Goal: Find specific page/section: Find specific page/section

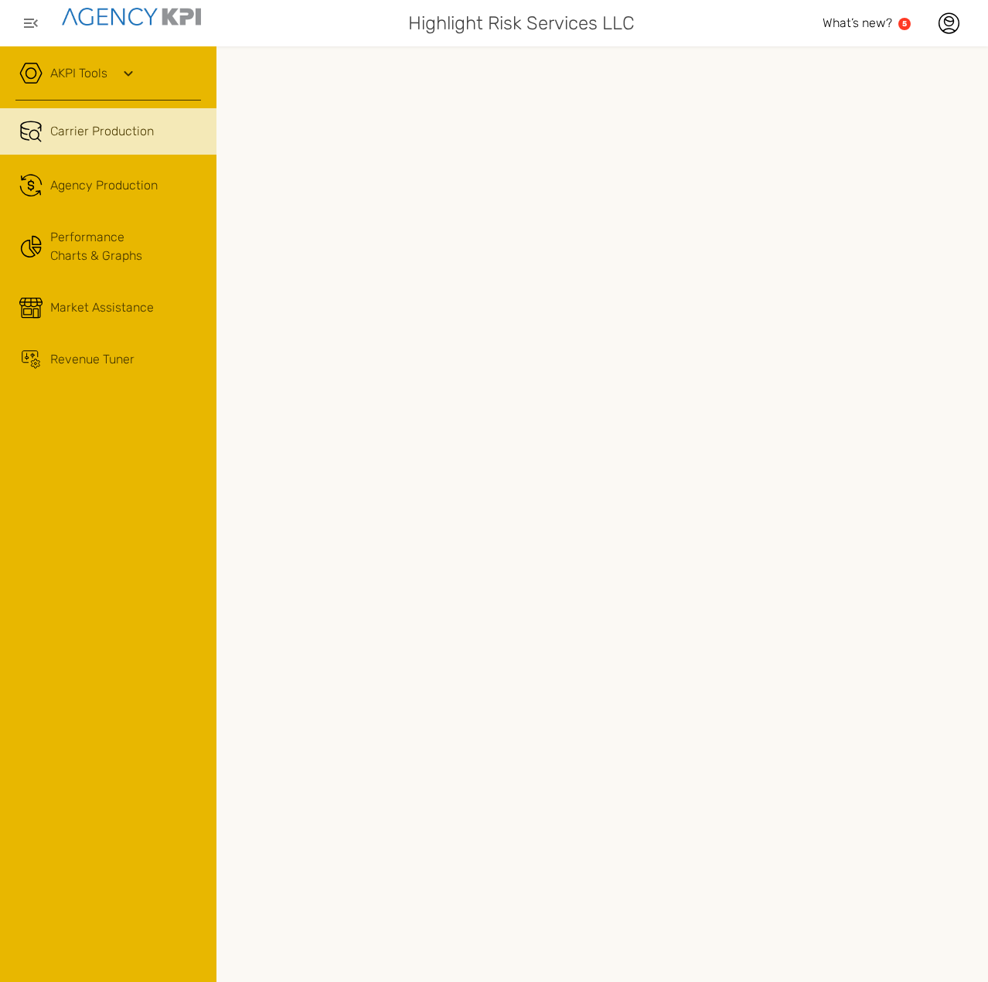
click at [86, 145] on link "Carrier Production" at bounding box center [108, 131] width 216 height 46
click at [94, 172] on link ".cls-1{fill:none;stroke:#221f20;stroke-linecap:round;stroke-linejoin:round;stro…" at bounding box center [108, 185] width 216 height 46
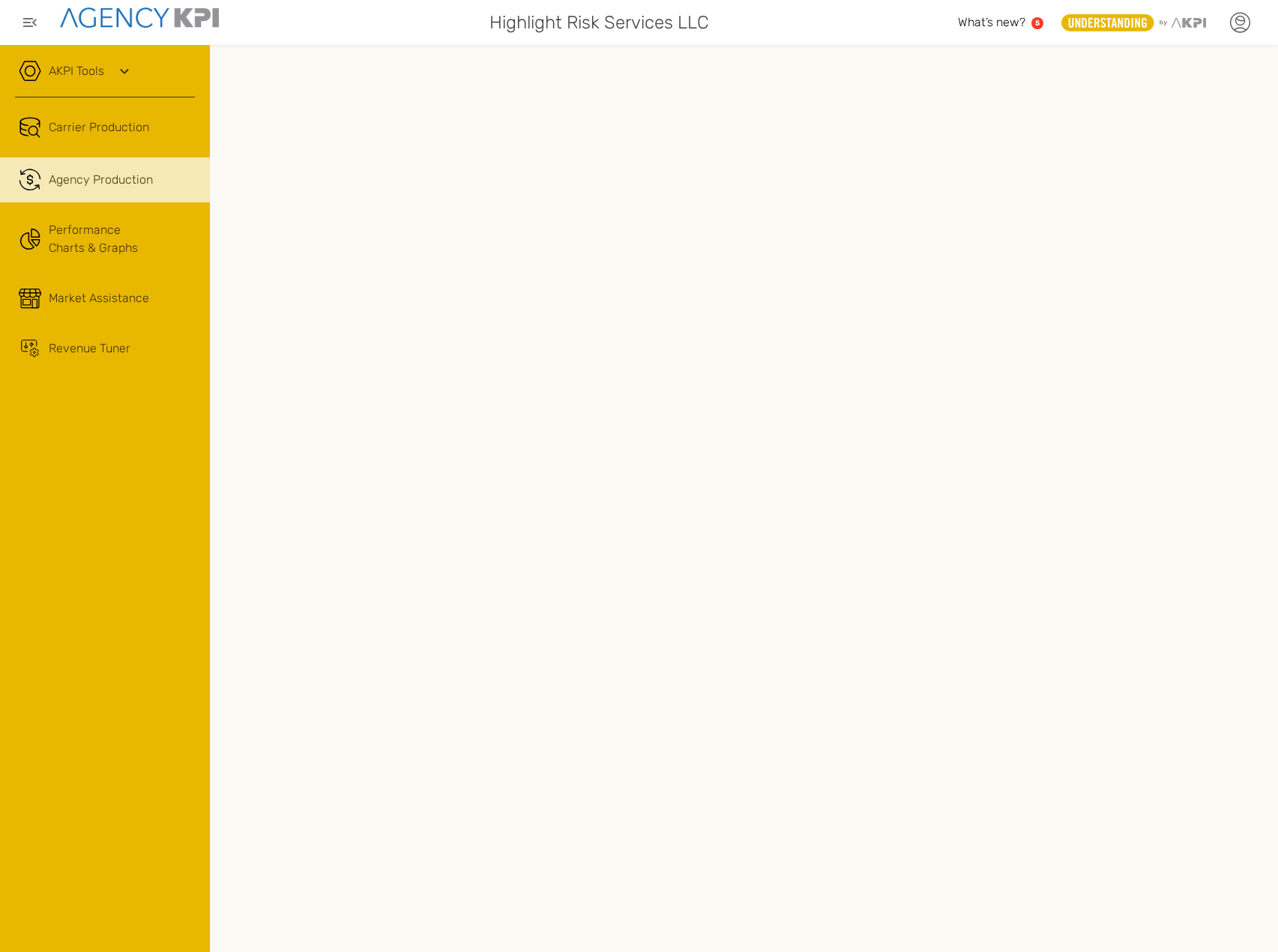
click at [957, 21] on icon at bounding box center [1239, 20] width 9 height 9
click at [957, 144] on li "Log Out" at bounding box center [1177, 155] width 167 height 39
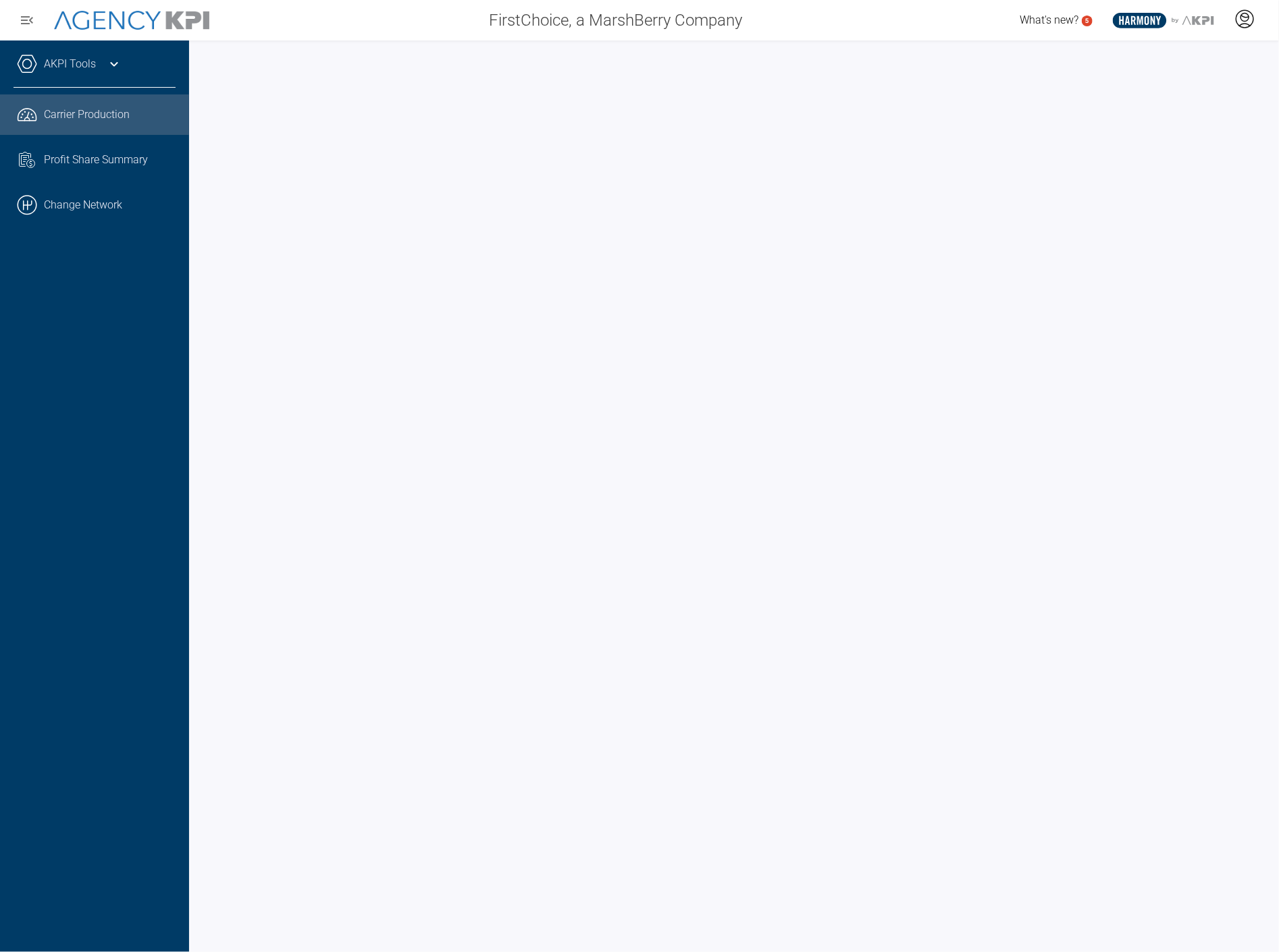
click at [1248, 25] on icon at bounding box center [1244, 18] width 20 height 20
click at [1157, 94] on span "Log Out" at bounding box center [1147, 93] width 35 height 10
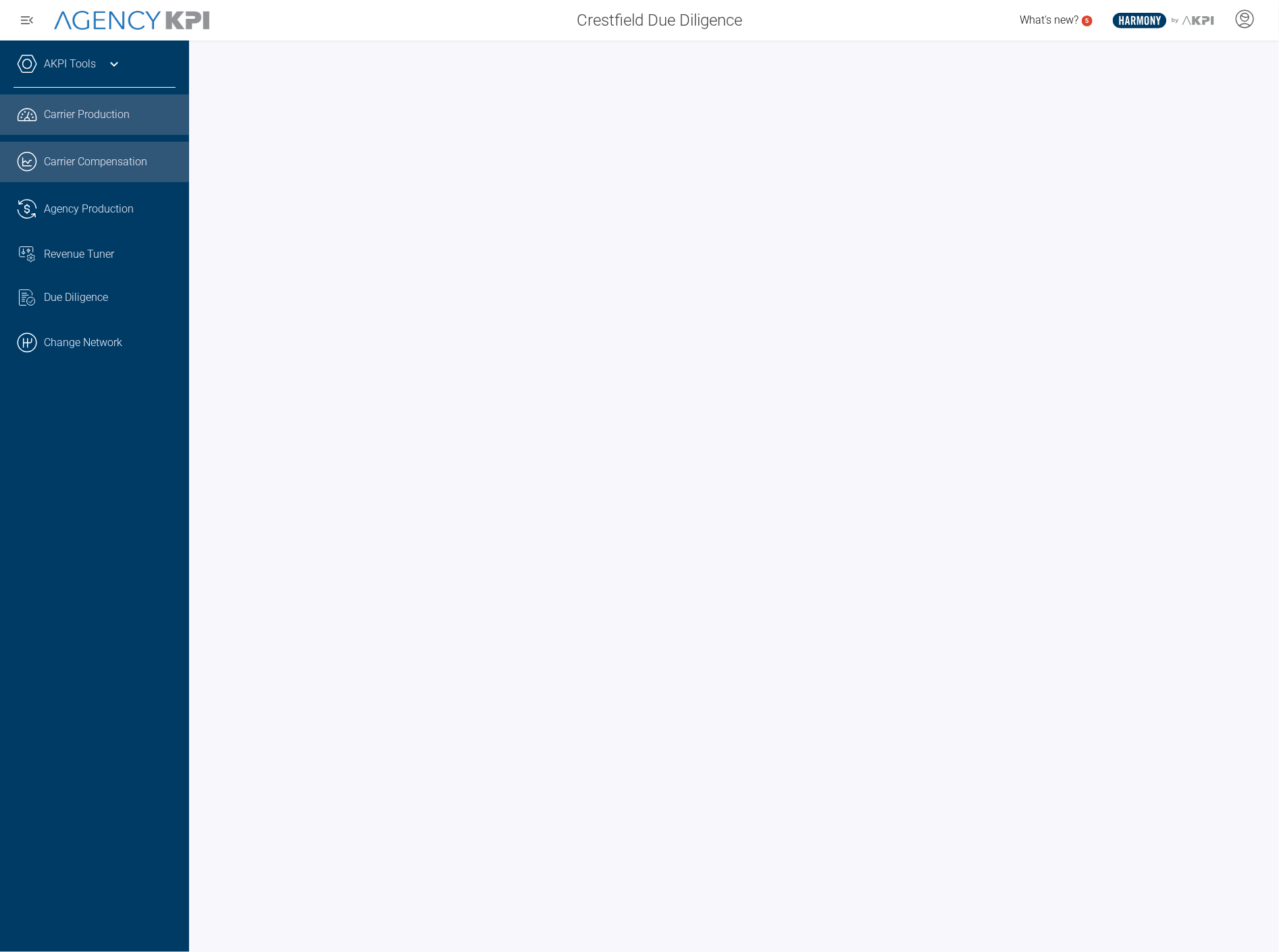
click at [93, 159] on link ".cls-1{fill:none;stroke:#221f20;stroke-linecap:round;stroke-linejoin:round;stro…" at bounding box center [94, 162] width 189 height 40
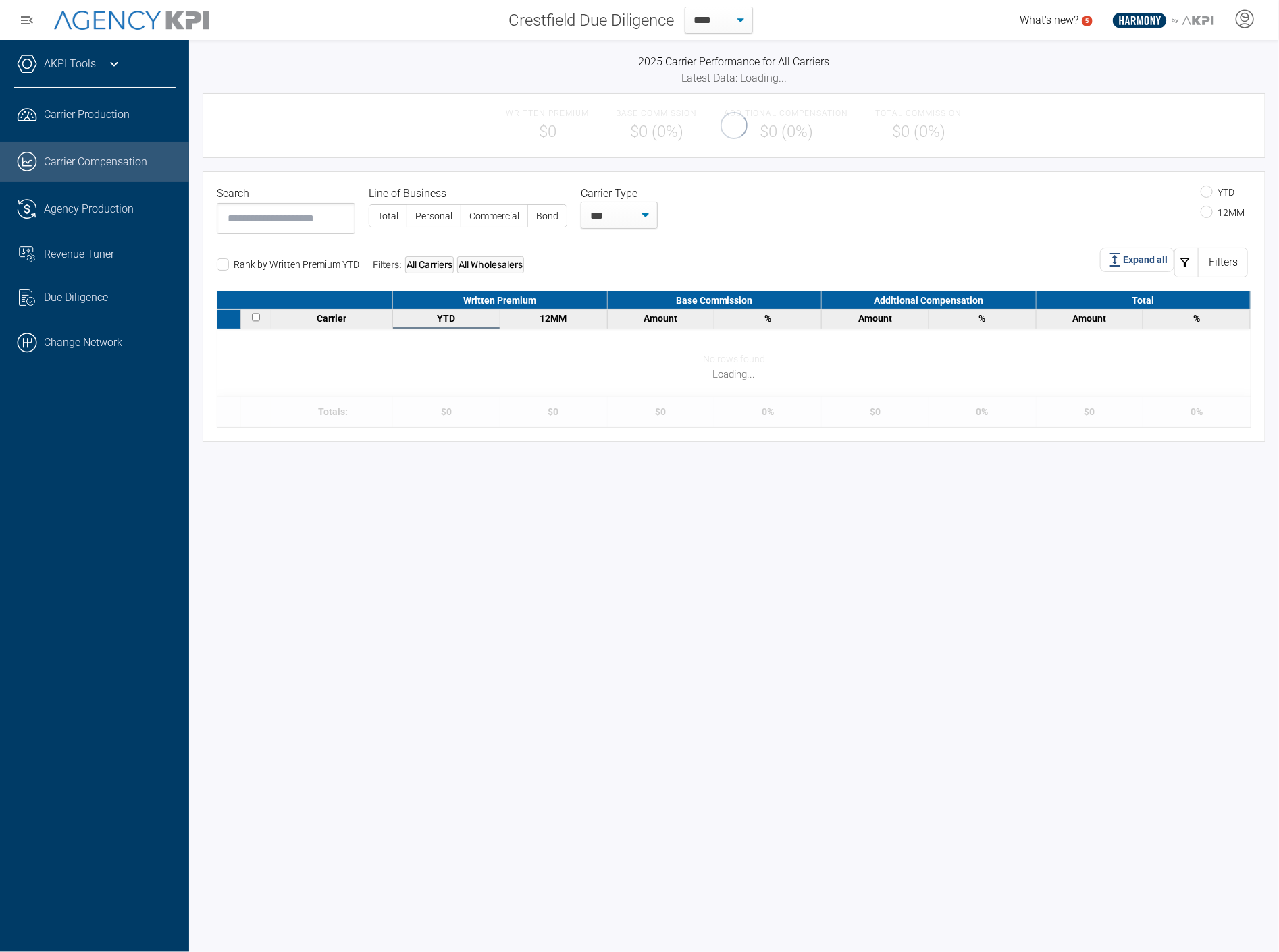
select select "**"
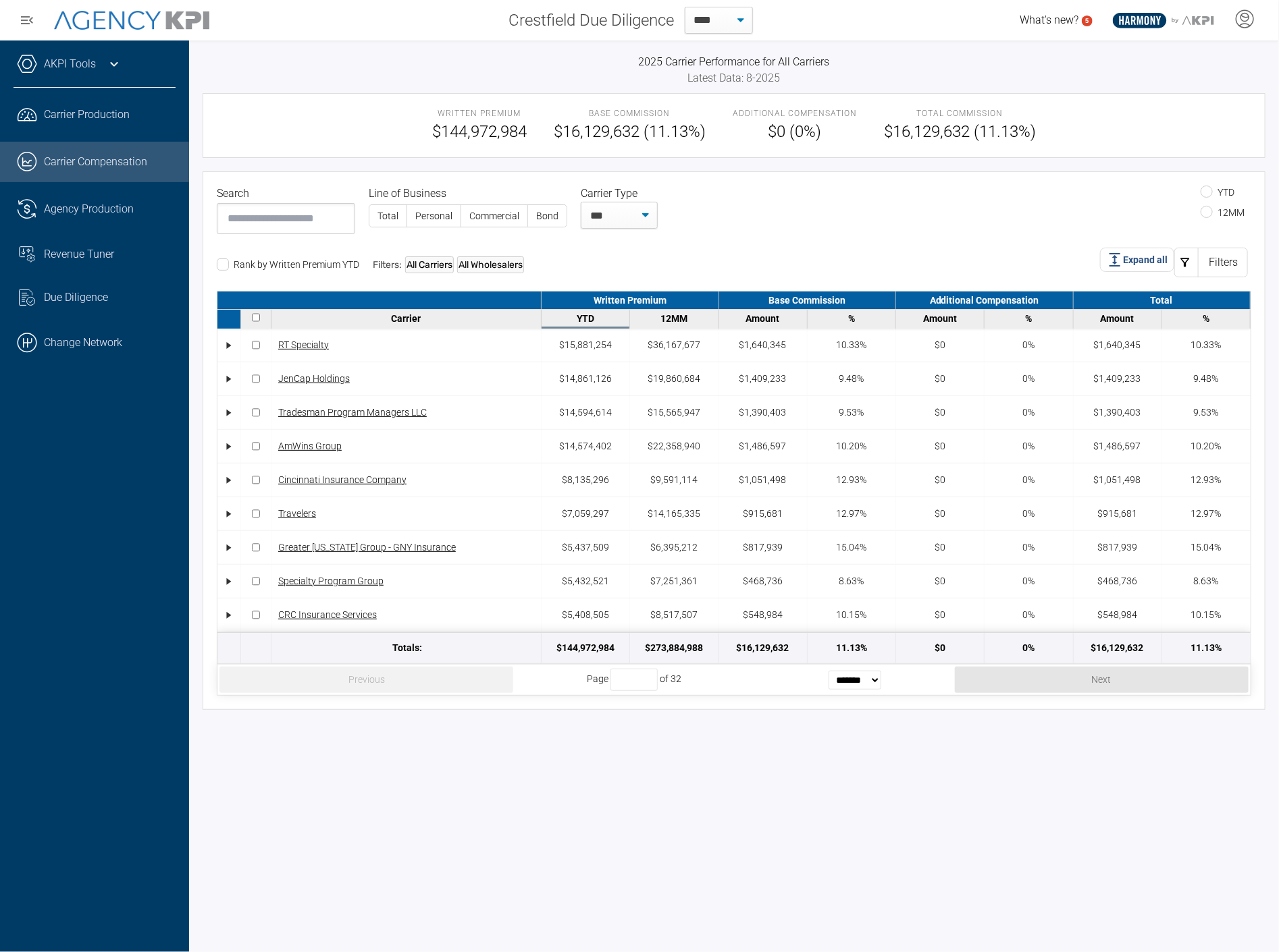
click at [409, 314] on div "Carrier" at bounding box center [406, 319] width 263 height 10
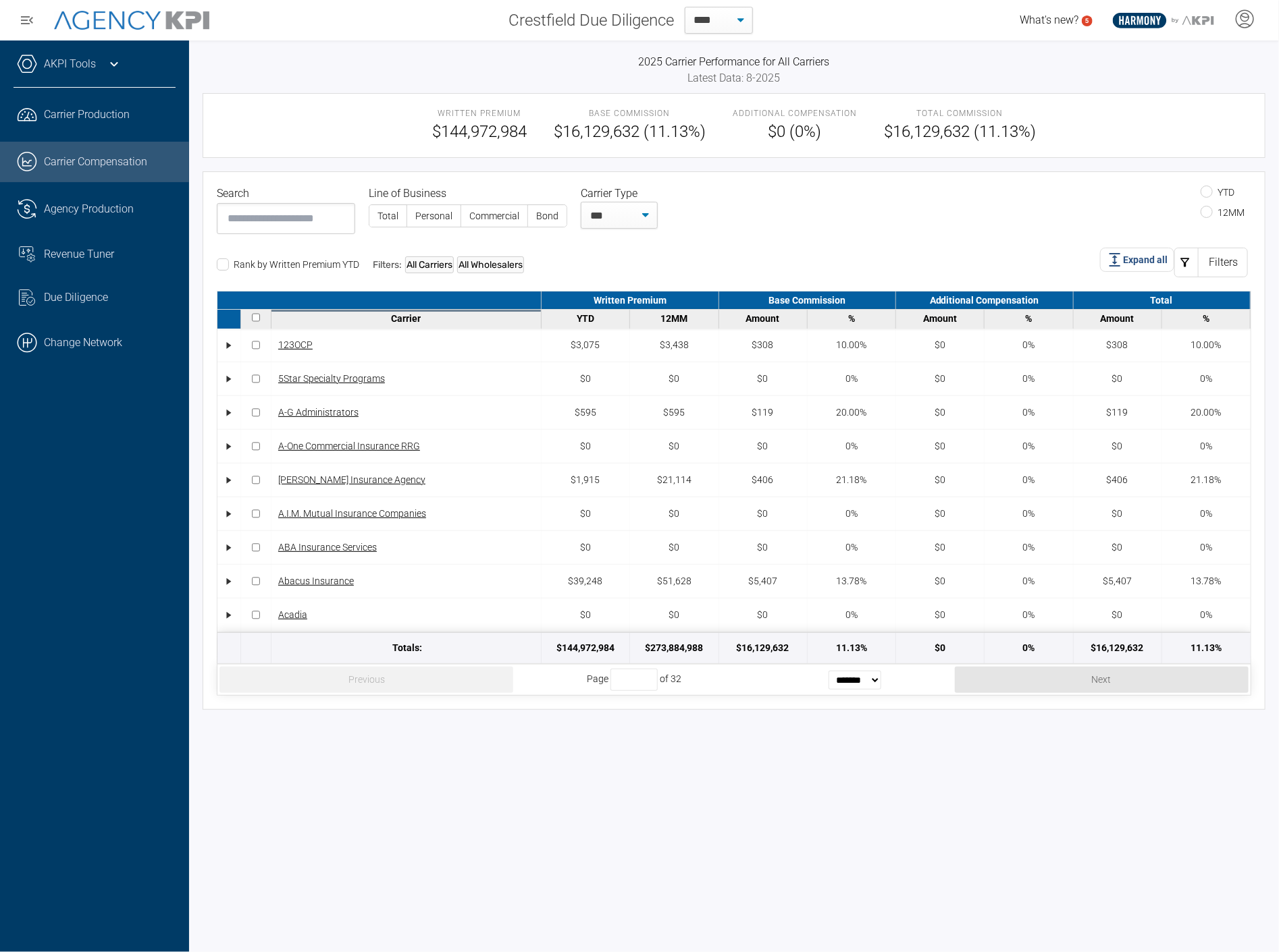
click at [284, 215] on input at bounding box center [286, 219] width 138 height 31
click at [85, 213] on link ".cls-1{fill:none;stroke:#221f20;stroke-linecap:round;stroke-linejoin:round;stro…" at bounding box center [94, 209] width 189 height 40
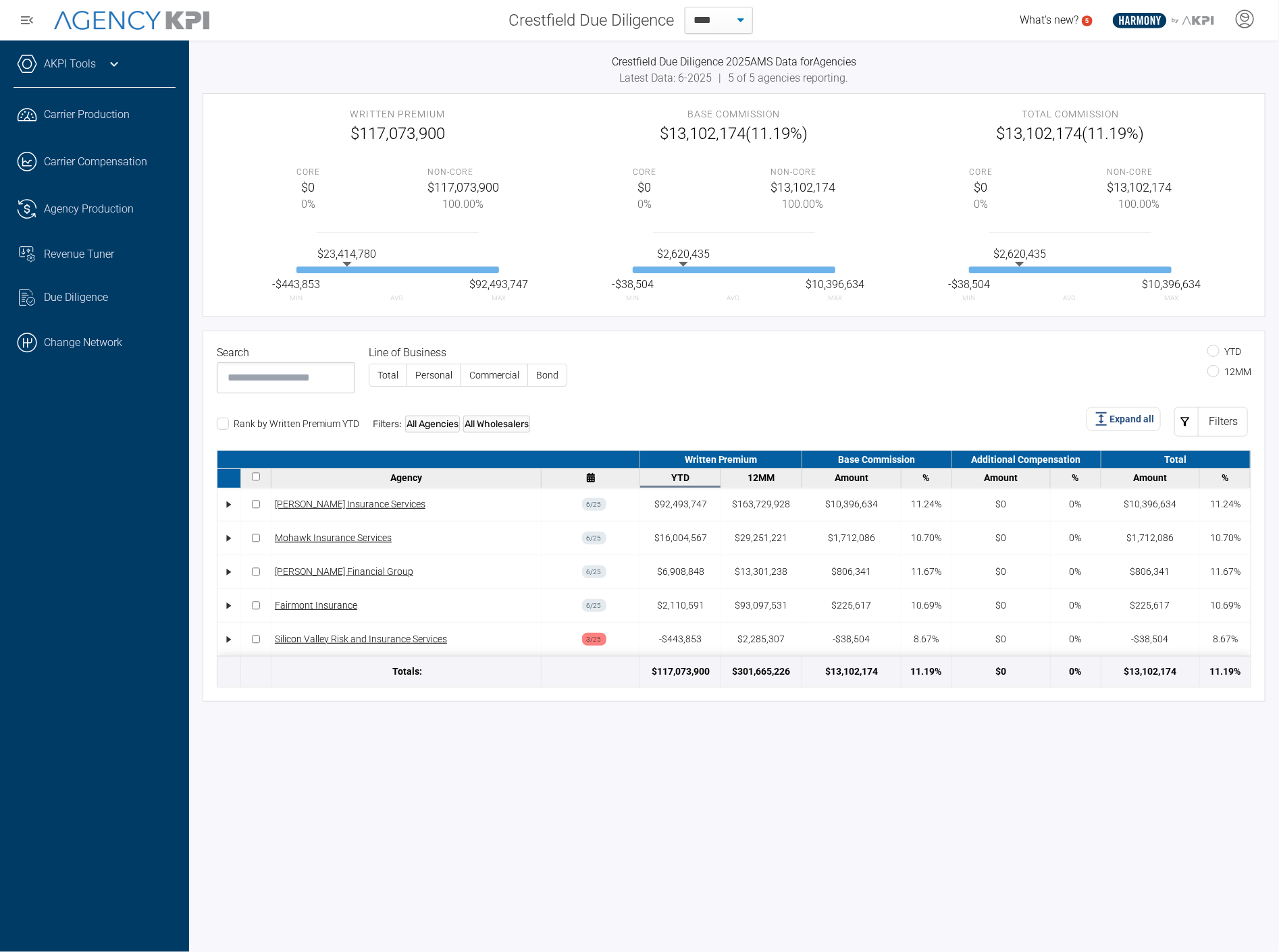
click at [301, 383] on input at bounding box center [286, 378] width 138 height 31
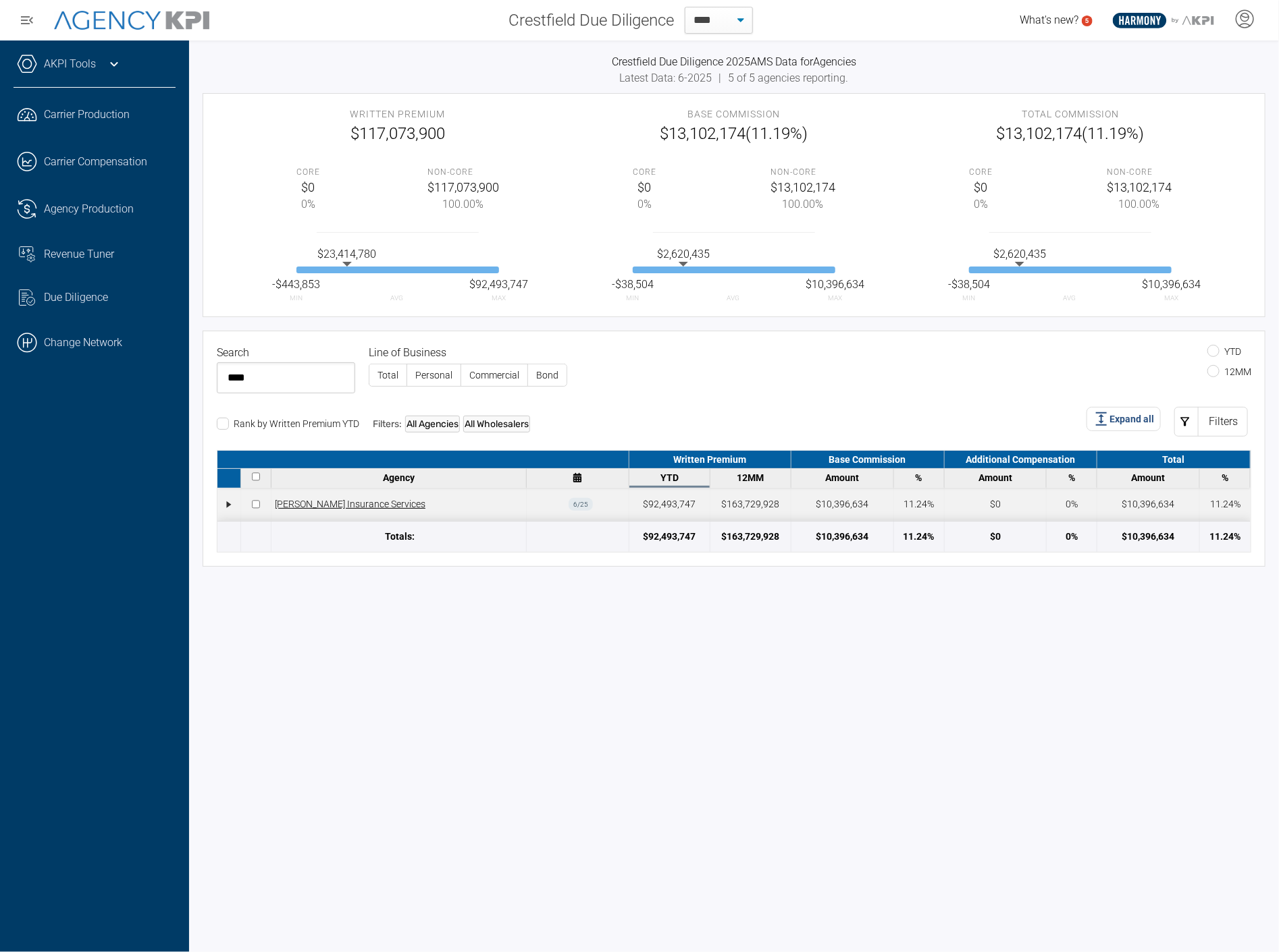
type input "****"
click at [598, 514] on div "6 / 25" at bounding box center [577, 505] width 102 height 33
click at [223, 504] on div "•" at bounding box center [229, 505] width 24 height 33
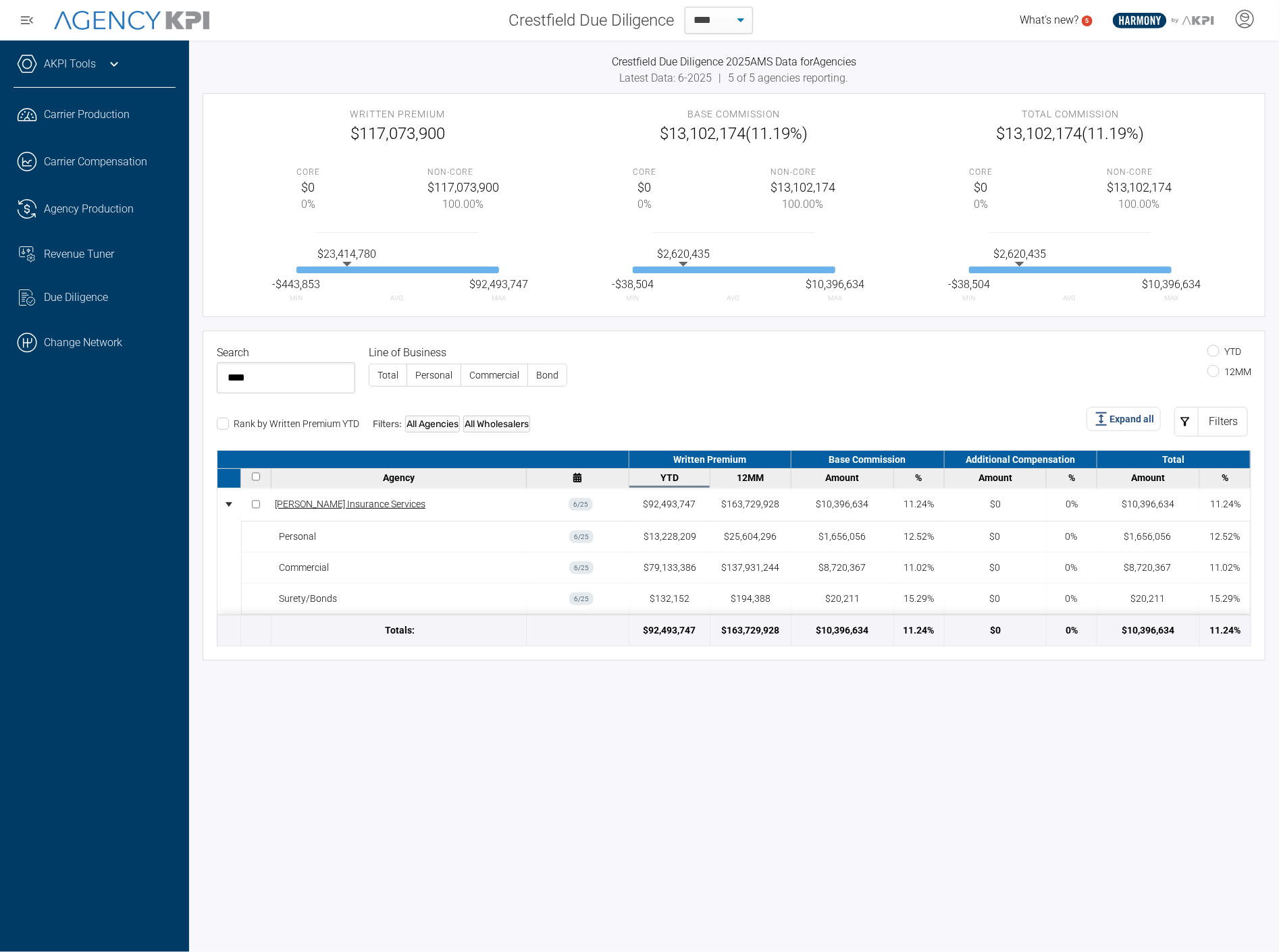
click at [511, 762] on div "Crestfield Due Diligence 2025 AMS Data for Agencies Latest Data: 6-2025 | 5 of …" at bounding box center [733, 496] width 1089 height 912
click at [451, 72] on div "Latest Data: 6-2025 | 5 of 5 agencies reporting." at bounding box center [734, 78] width 1062 height 17
drag, startPoint x: 467, startPoint y: 832, endPoint x: 461, endPoint y: 768, distance: 64.3
click at [466, 818] on div "Crestfield Due Diligence 2025 AMS Data for Agencies Latest Data: 6-2025 | 5 of …" at bounding box center [733, 496] width 1089 height 912
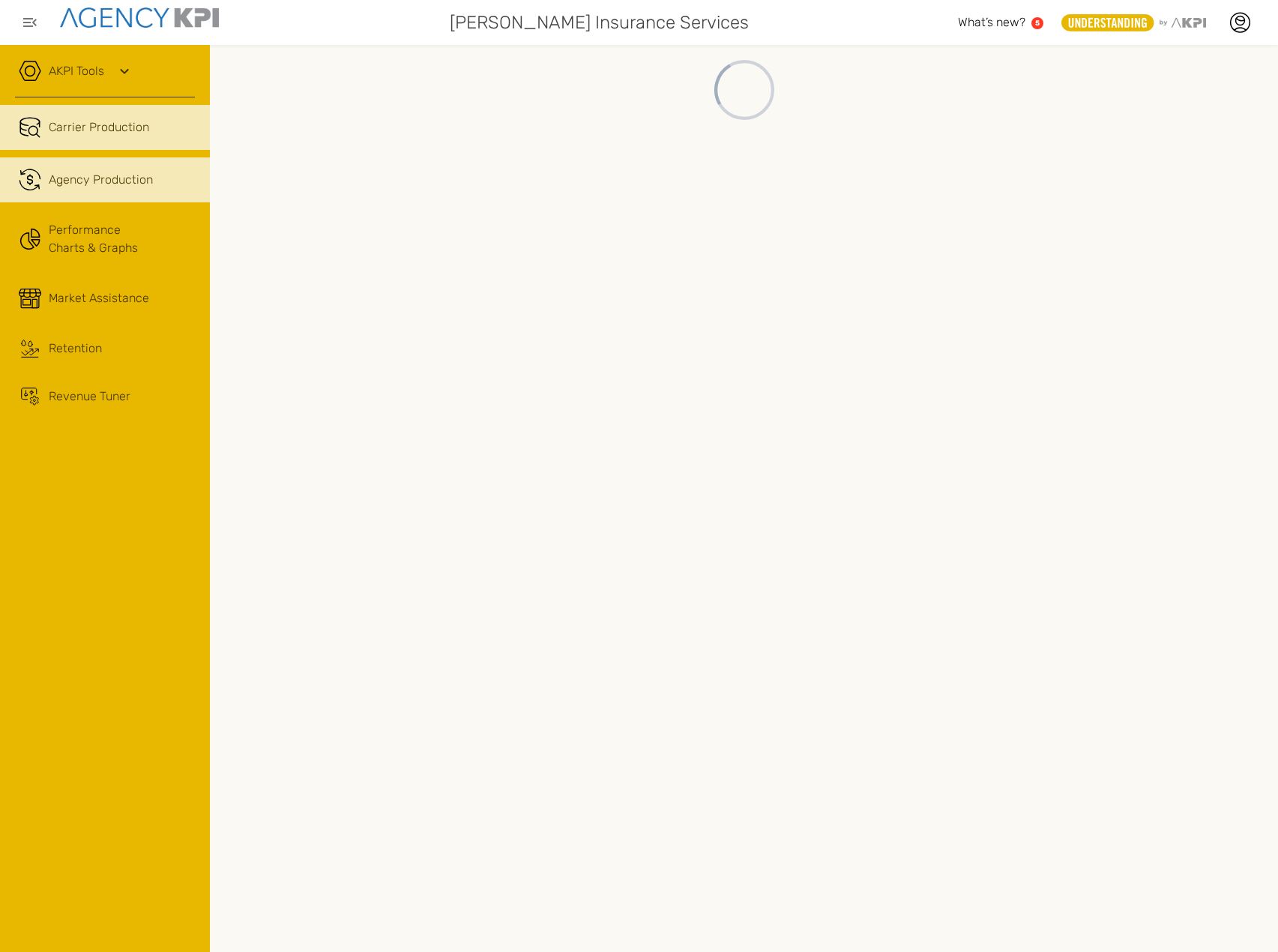
click at [159, 192] on link ".cls-1{fill:none;stroke:#221f20;stroke-linecap:round;stroke-linejoin:round;stro…" at bounding box center [105, 179] width 209 height 45
